Goal: Information Seeking & Learning: Learn about a topic

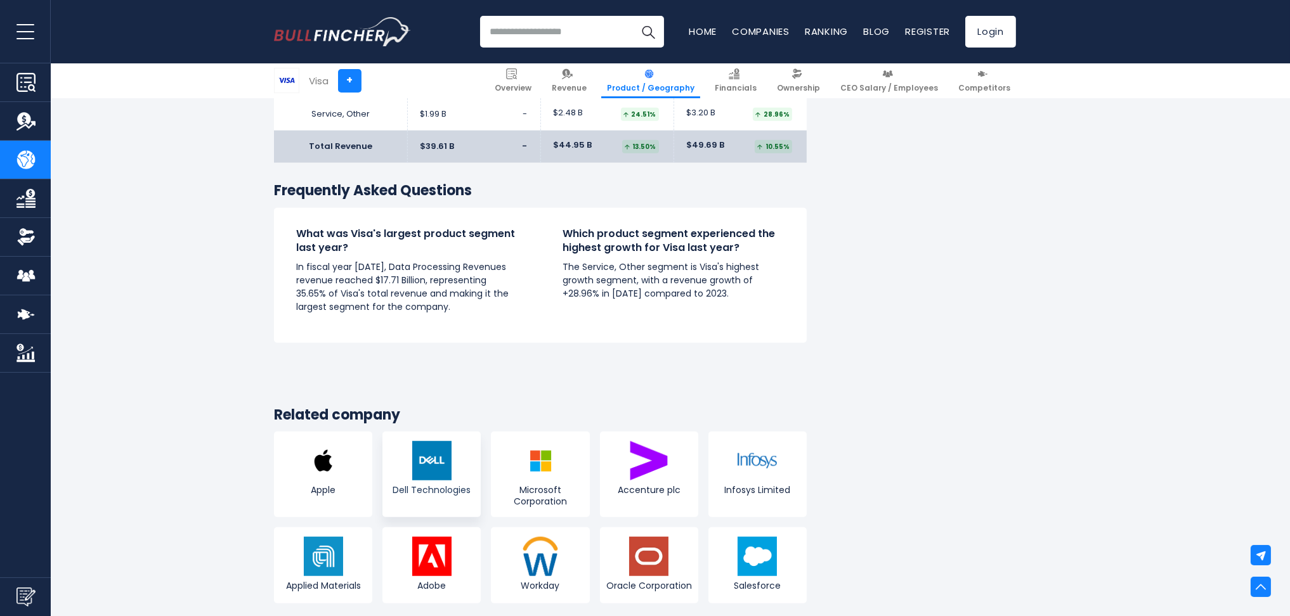
scroll to position [2169, 0]
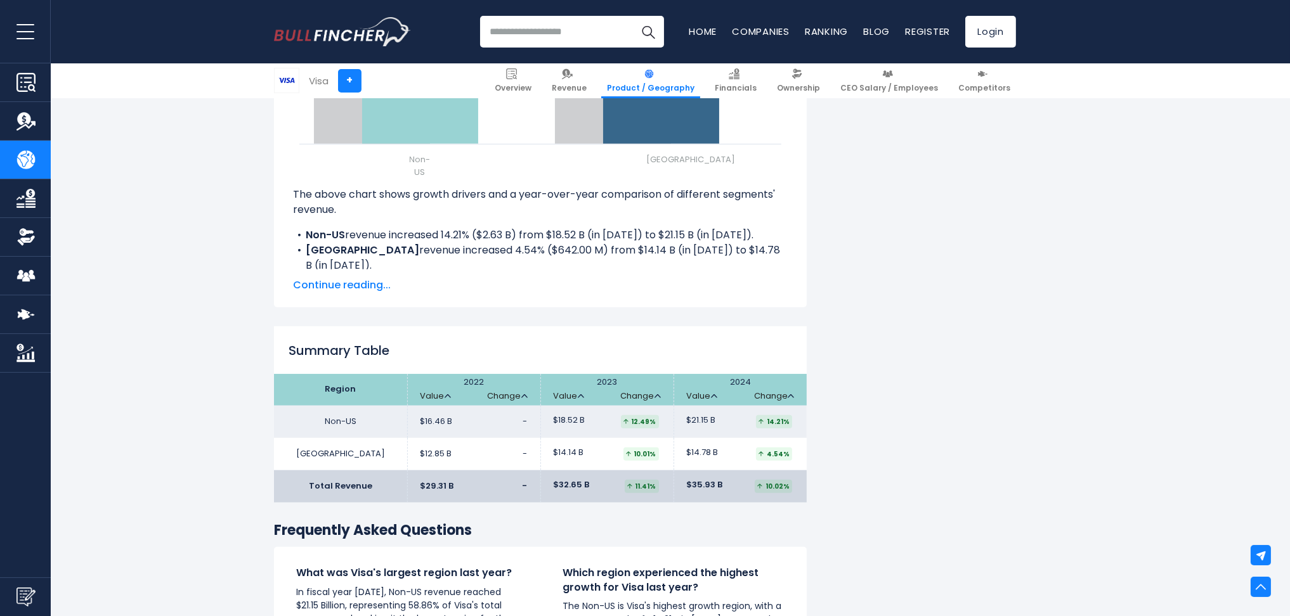
scroll to position [1691, 0]
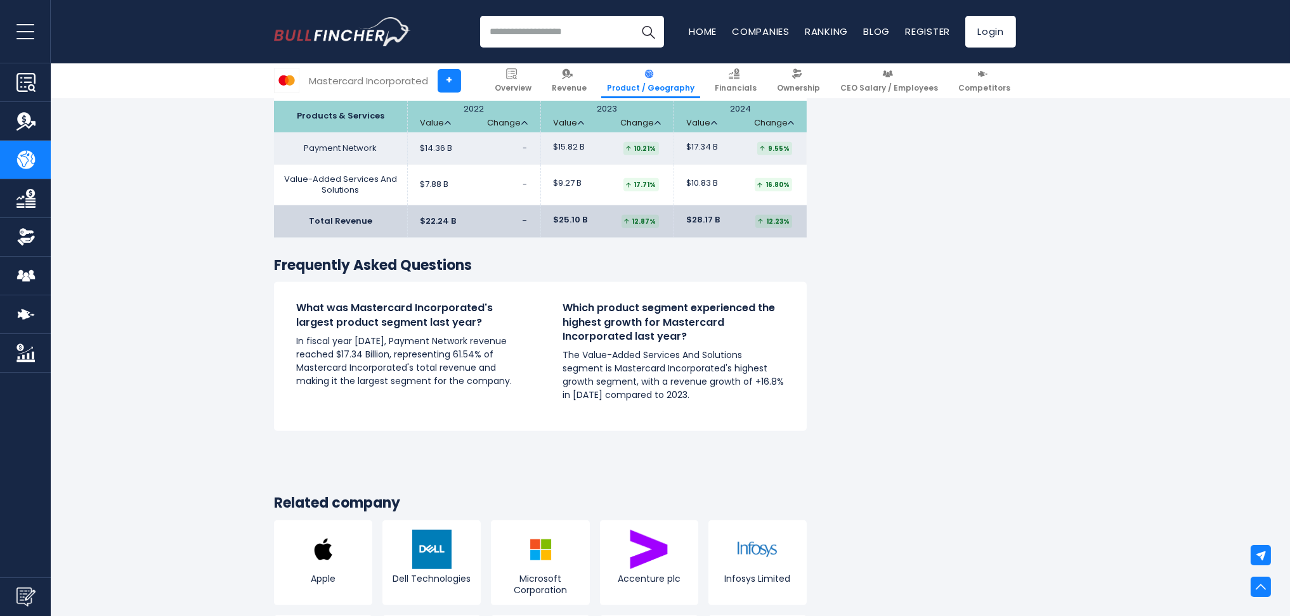
scroll to position [1973, 0]
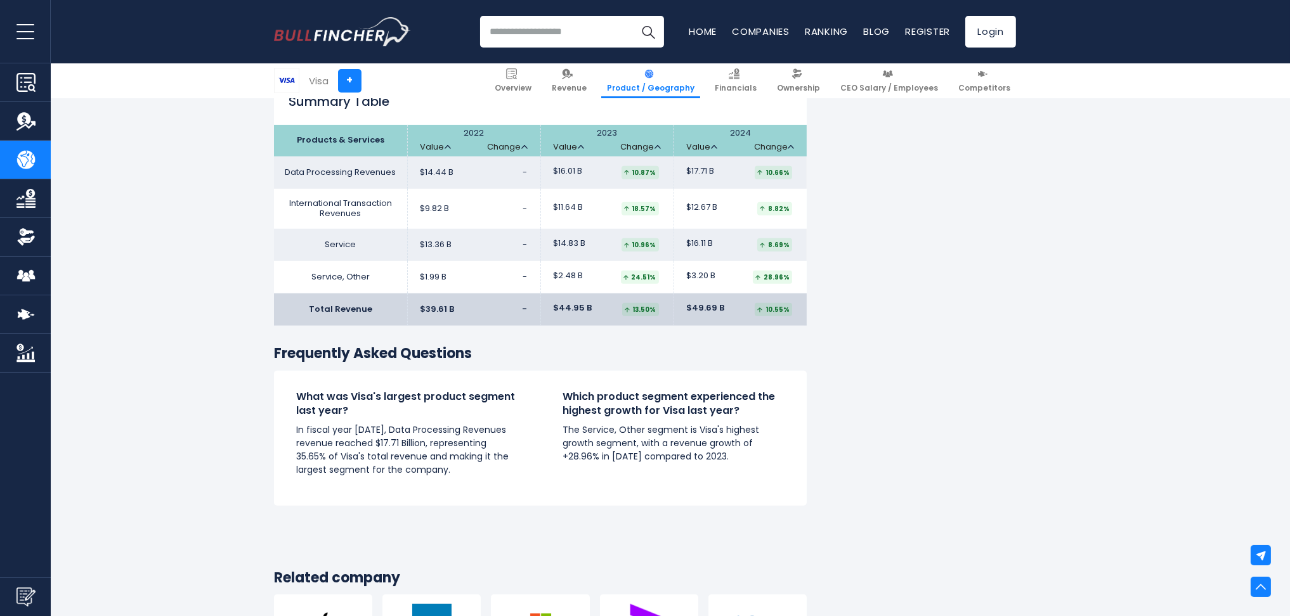
scroll to position [2033, 0]
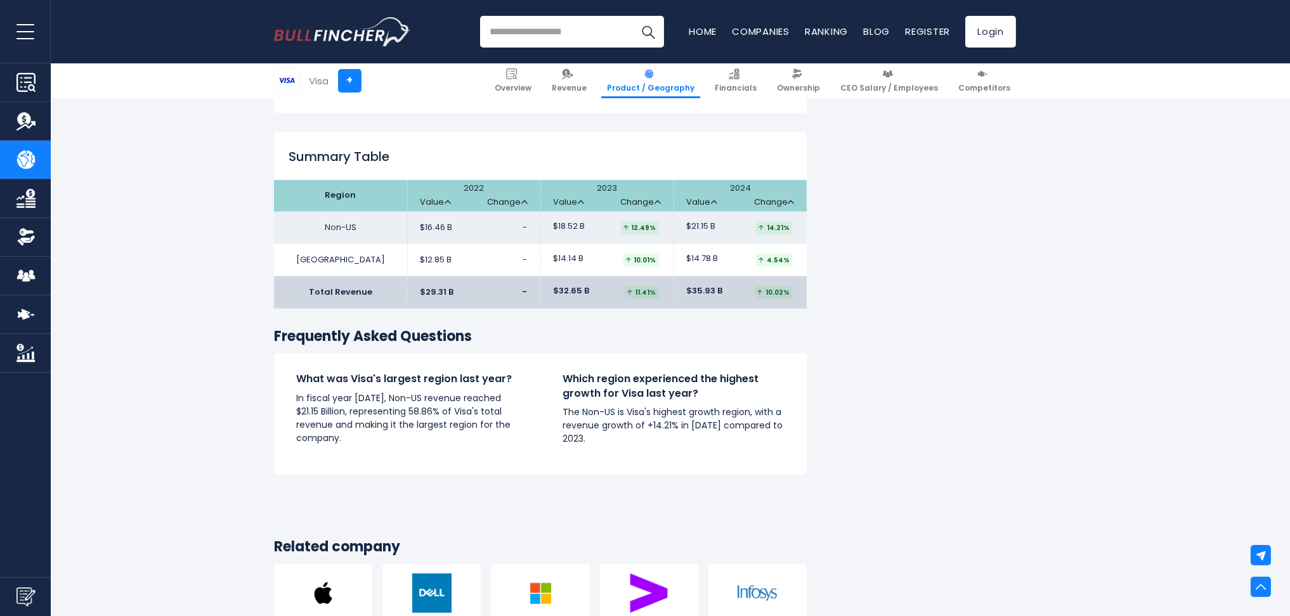
scroll to position [2001, 0]
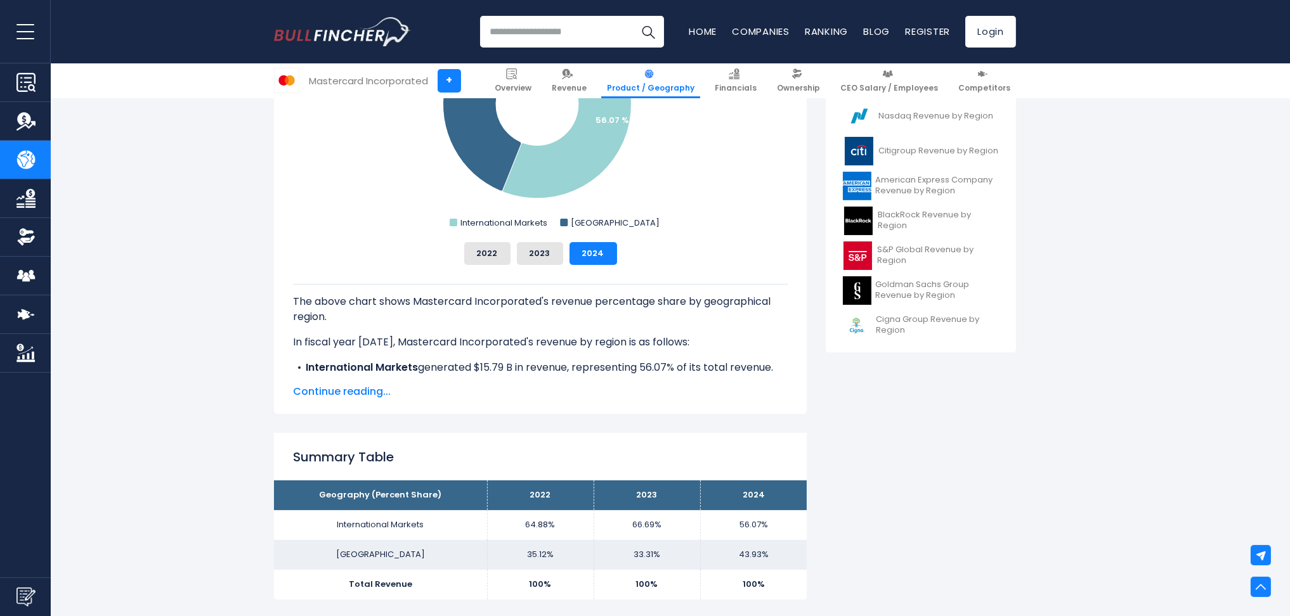
scroll to position [479, 0]
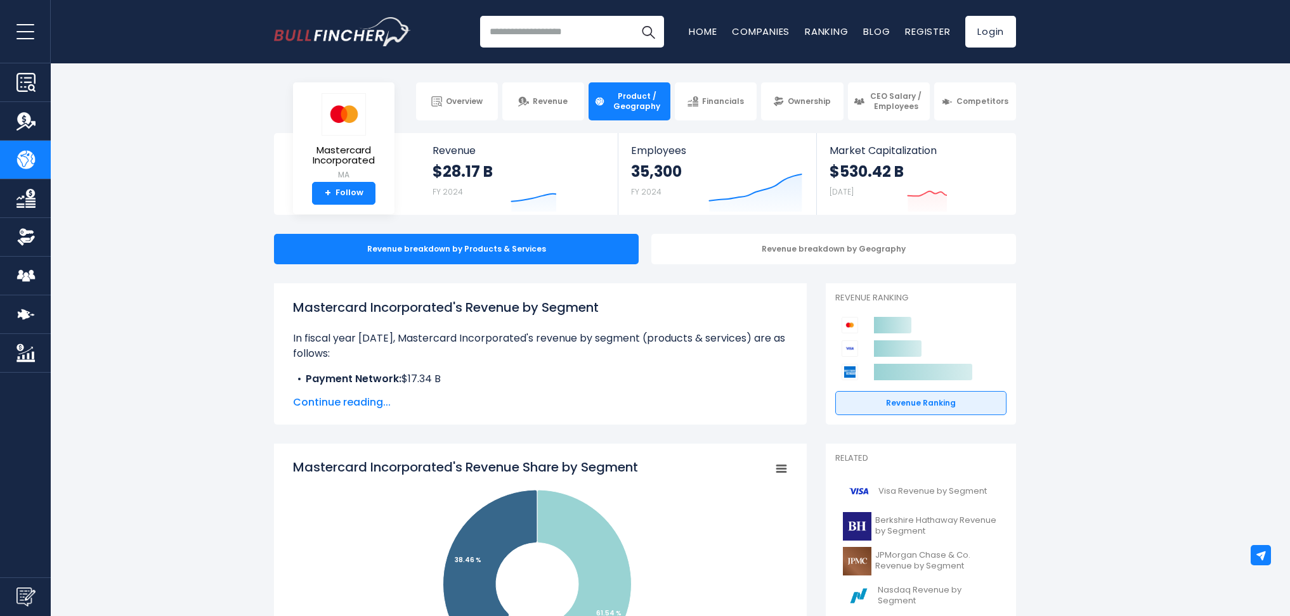
click at [341, 408] on span "Continue reading..." at bounding box center [540, 402] width 495 height 15
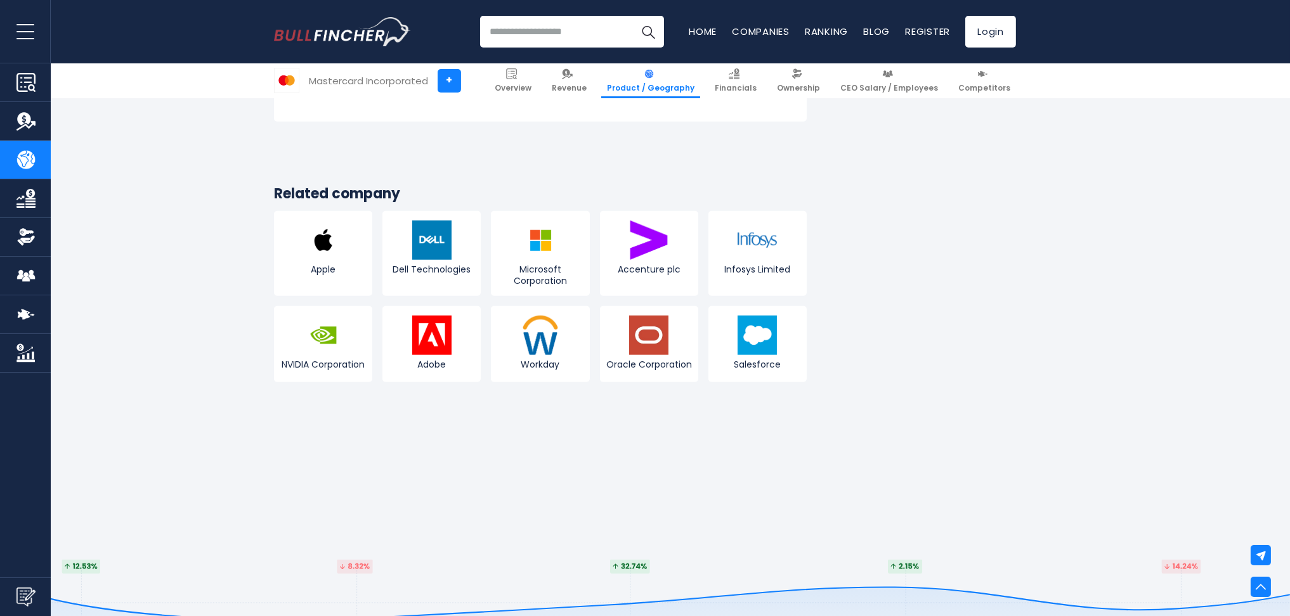
scroll to position [2367, 0]
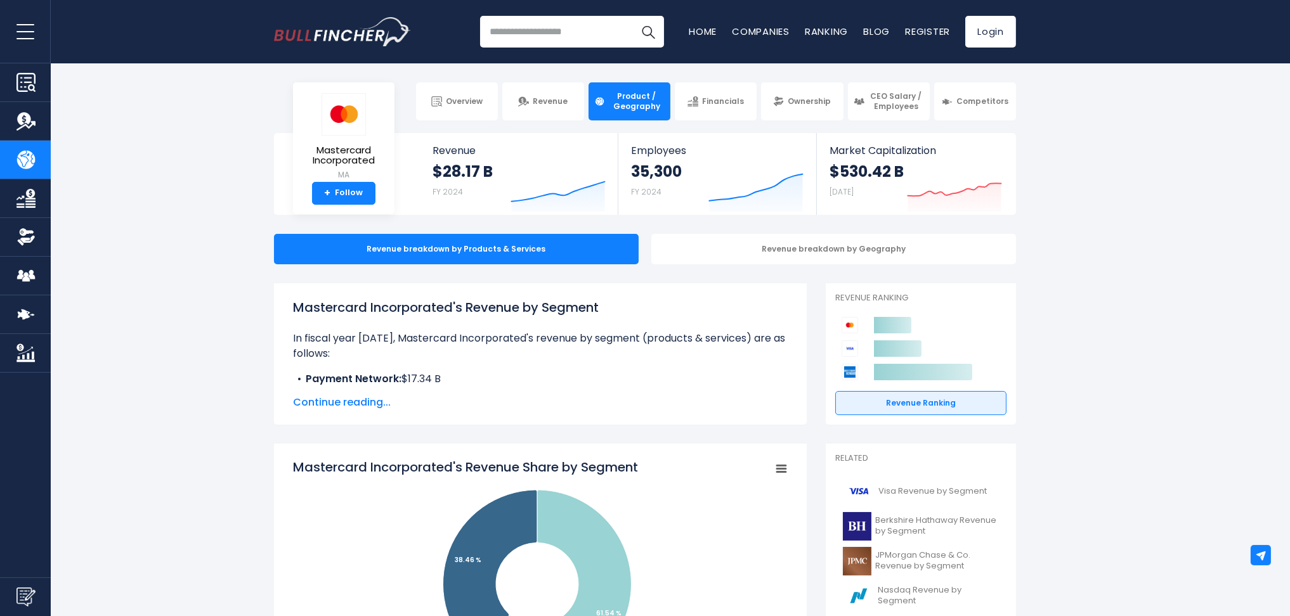
drag, startPoint x: 279, startPoint y: 302, endPoint x: 608, endPoint y: 305, distance: 328.5
click at [608, 305] on div "Mastercard Incorporated's Revenue by Segment In fiscal year [DATE], Mastercard …" at bounding box center [540, 353] width 533 height 141
copy h1 "Mastercard Incorporated's Revenue by Segment"
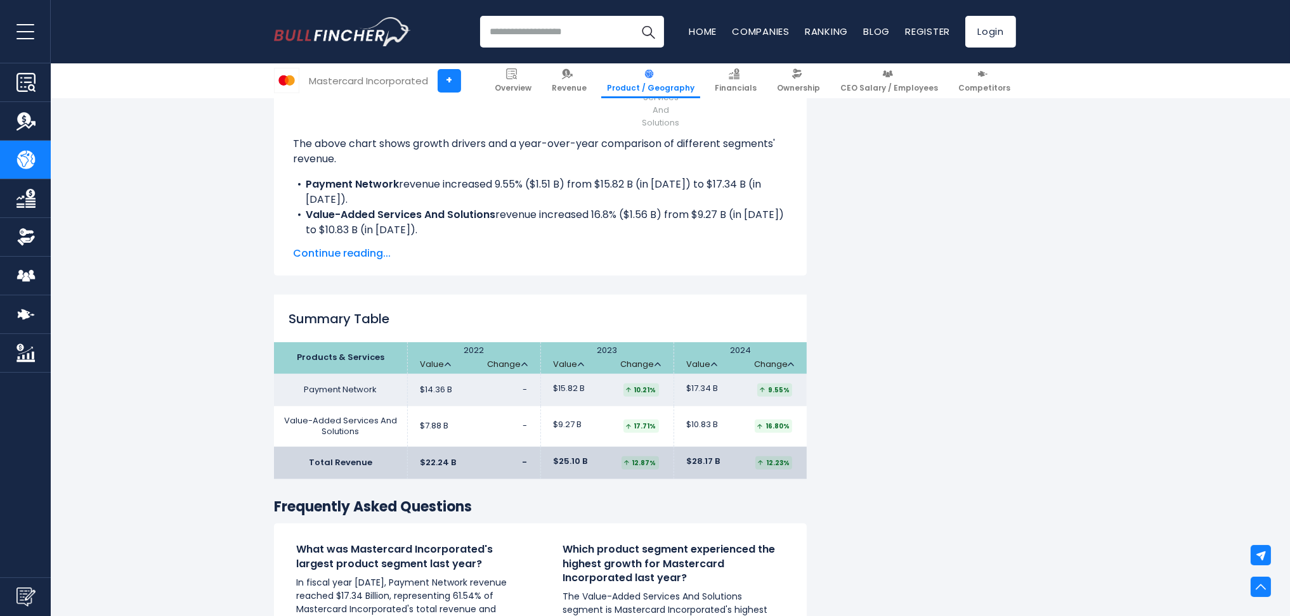
scroll to position [1719, 0]
click at [361, 253] on span "Continue reading..." at bounding box center [540, 252] width 495 height 15
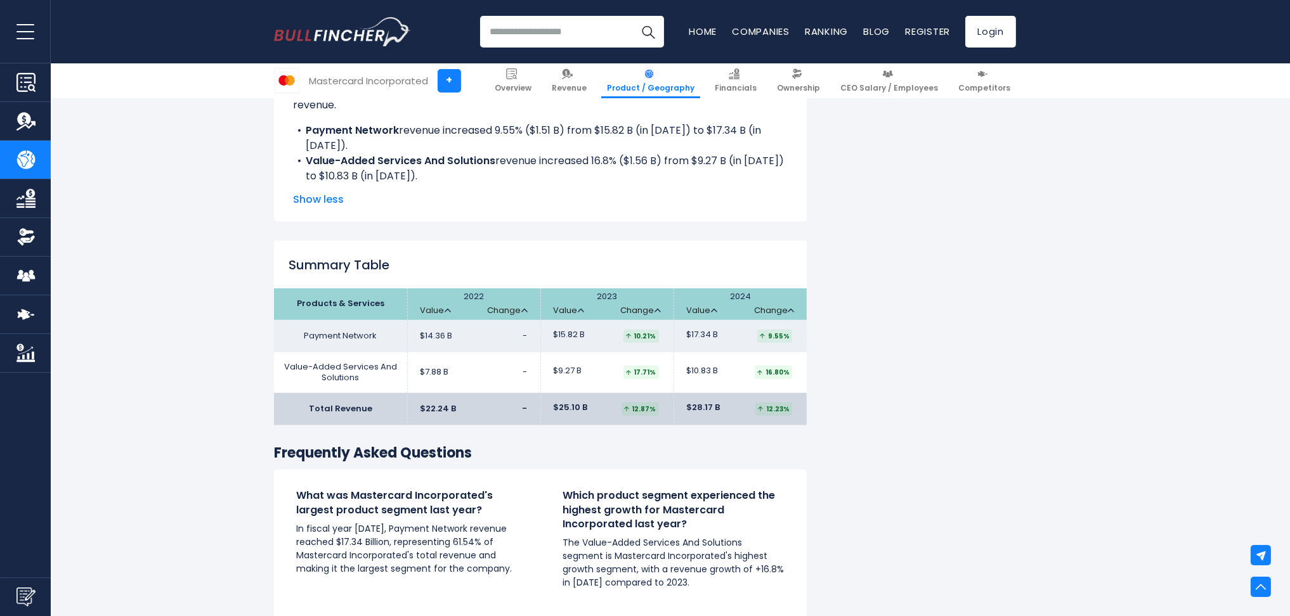
scroll to position [1747, 0]
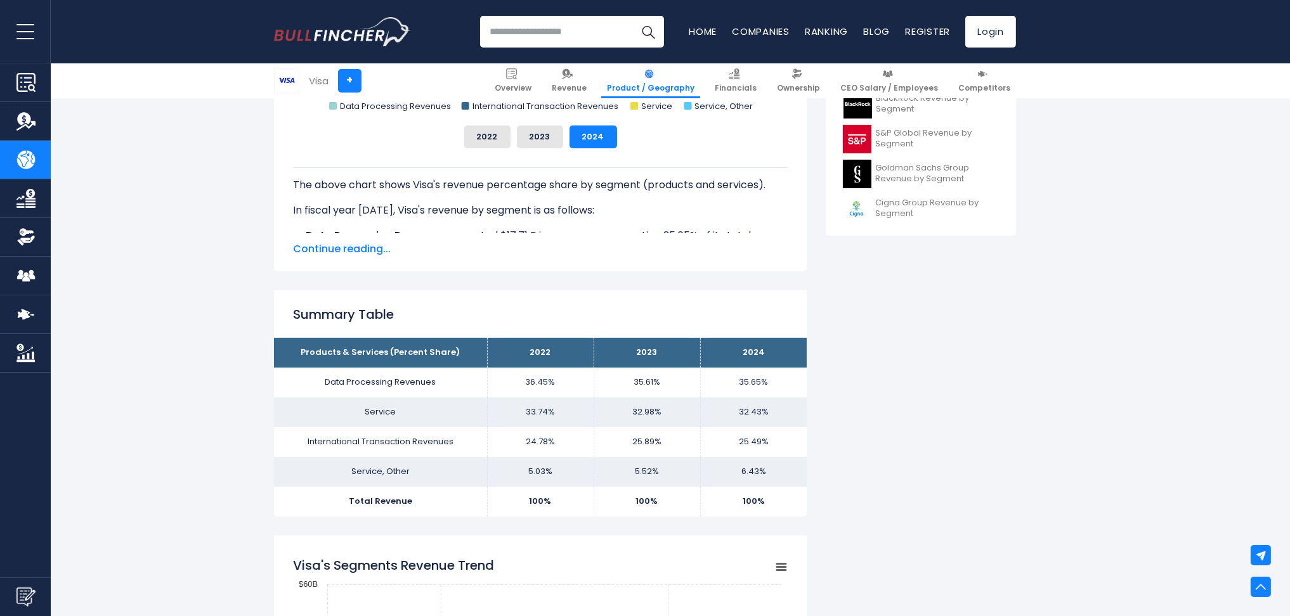
scroll to position [620, 0]
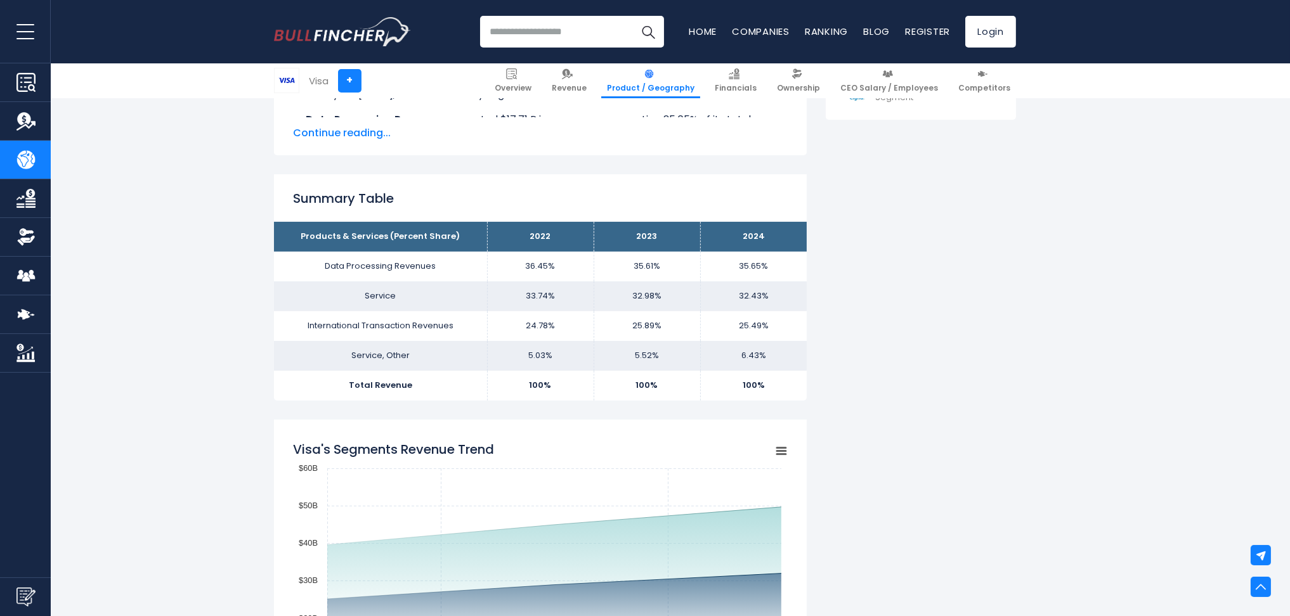
scroll to position [705, 0]
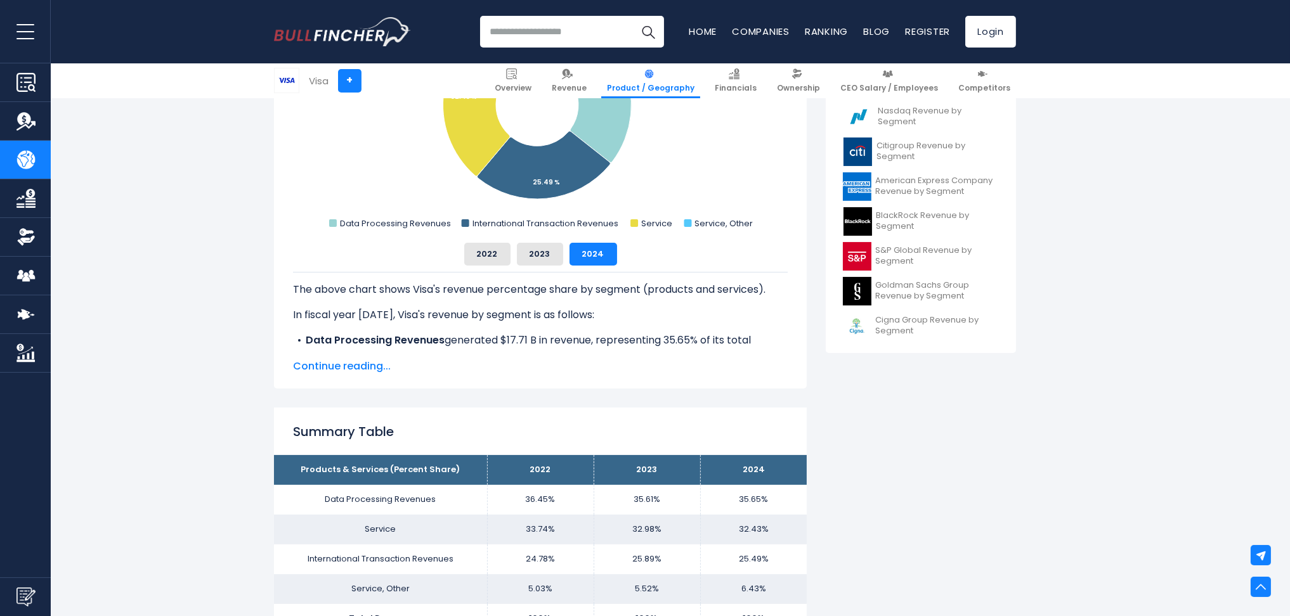
click at [356, 359] on span "Continue reading..." at bounding box center [540, 366] width 495 height 15
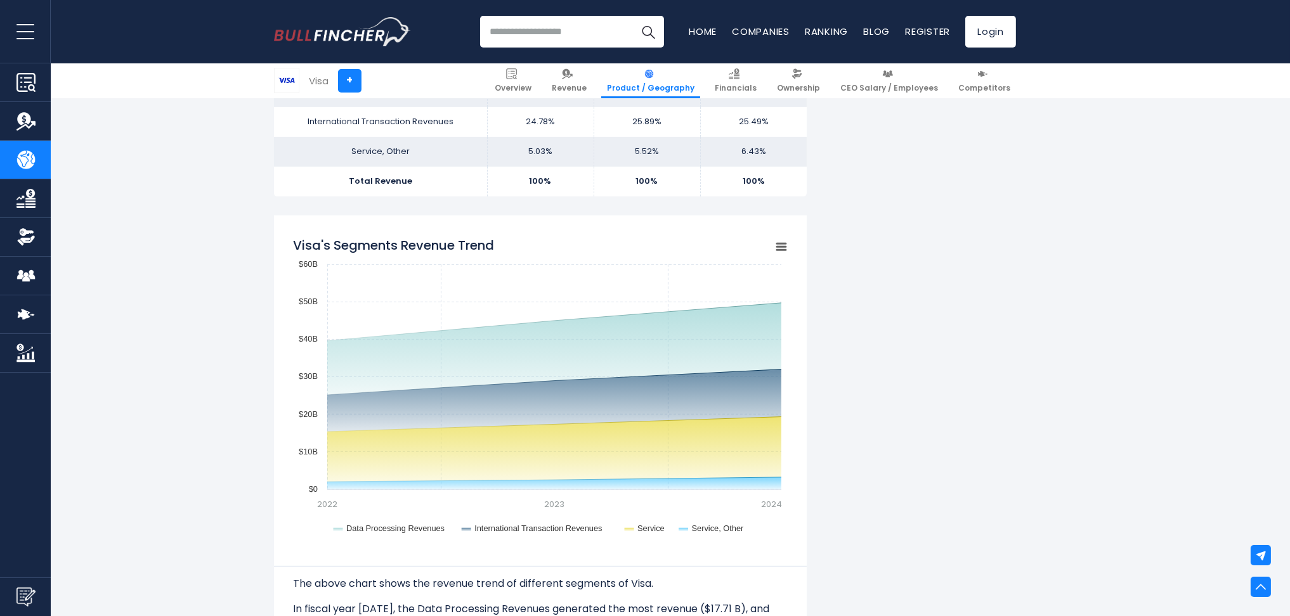
scroll to position [1043, 0]
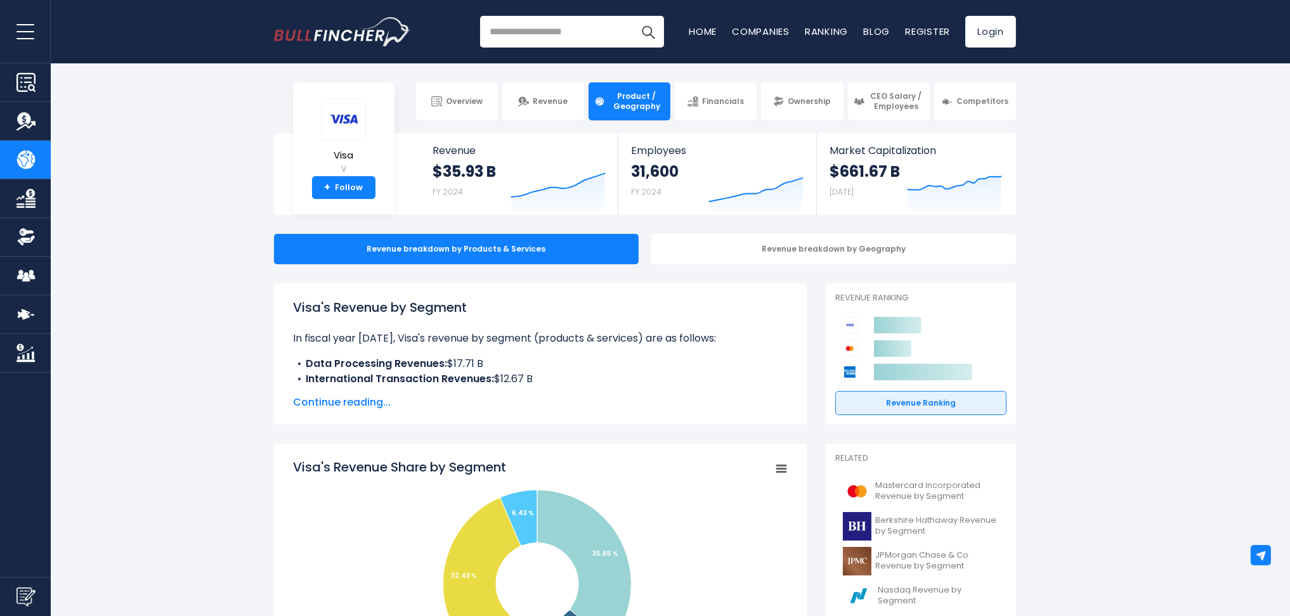
click at [343, 397] on span "Continue reading..." at bounding box center [540, 402] width 495 height 15
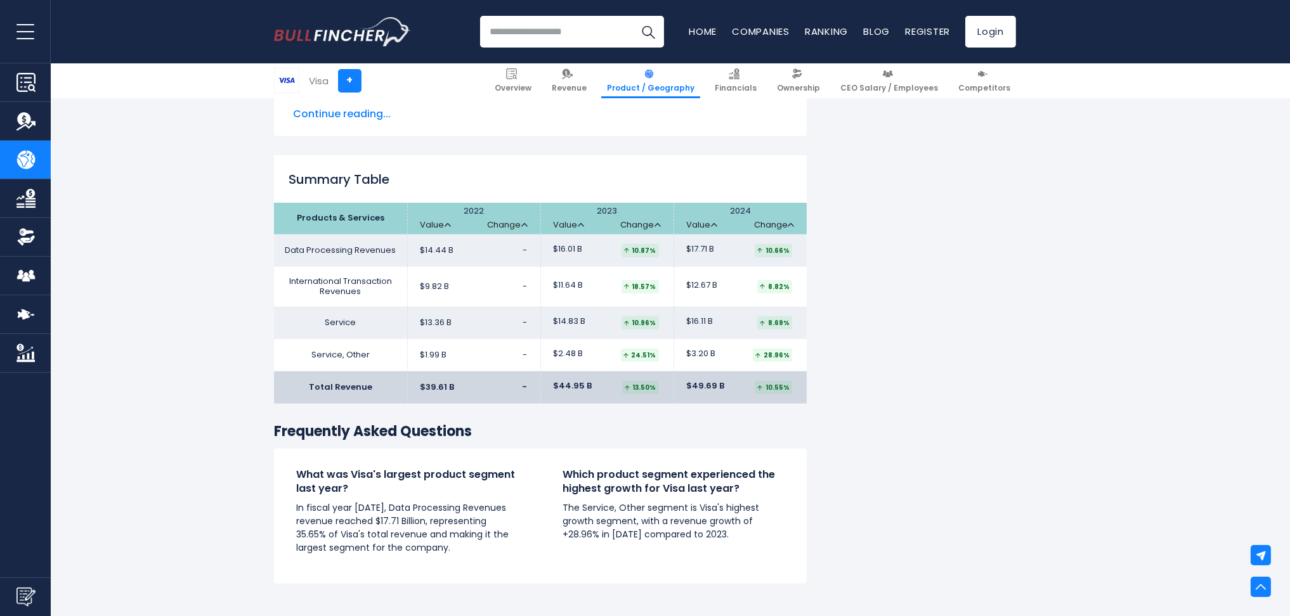
scroll to position [2198, 0]
